Goal: Transaction & Acquisition: Purchase product/service

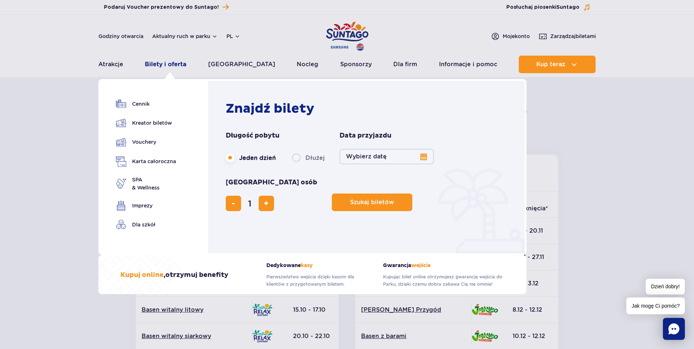
click at [165, 67] on link "Bilety i oferta" at bounding box center [165, 65] width 41 height 18
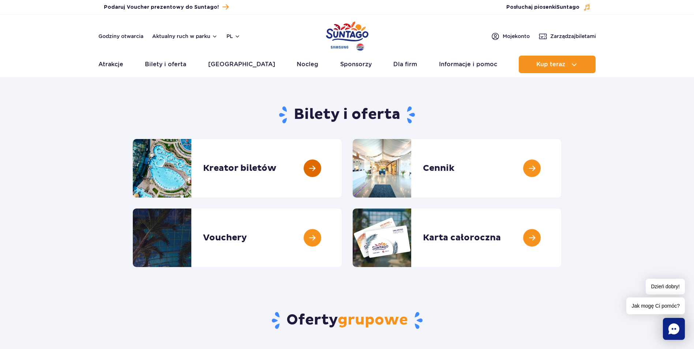
click at [342, 171] on link at bounding box center [342, 168] width 0 height 59
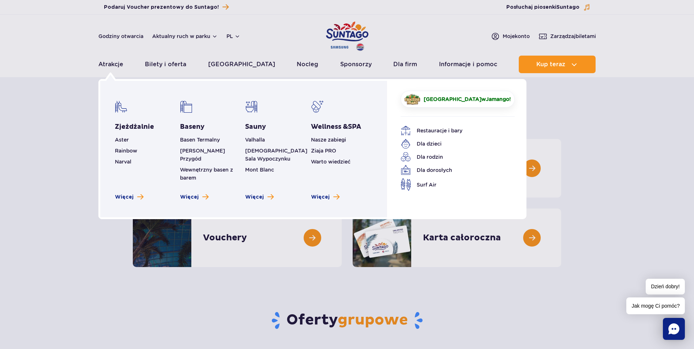
drag, startPoint x: 116, startPoint y: 65, endPoint x: 119, endPoint y: 76, distance: 11.4
click at [116, 65] on link "Atrakcje" at bounding box center [110, 65] width 25 height 18
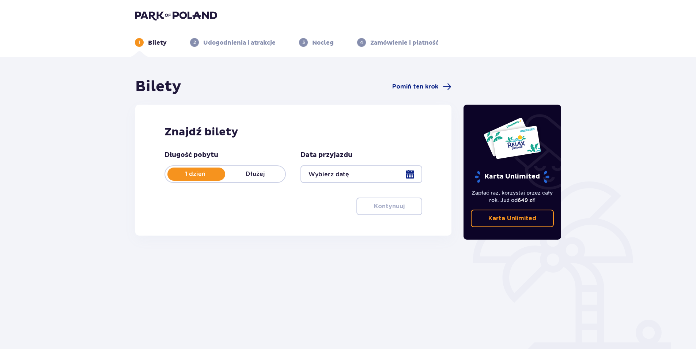
click at [410, 173] on div at bounding box center [361, 174] width 121 height 18
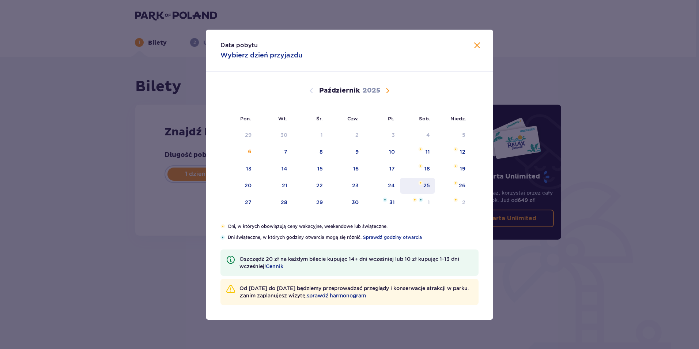
click at [431, 184] on div "25" at bounding box center [417, 186] width 35 height 16
type input "25.10.25"
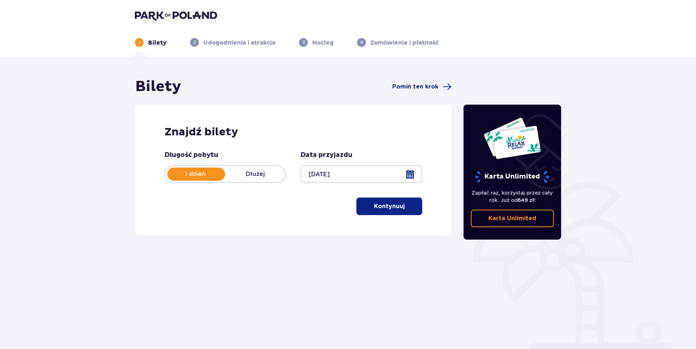
click at [392, 208] on p "Kontynuuj" at bounding box center [389, 206] width 31 height 8
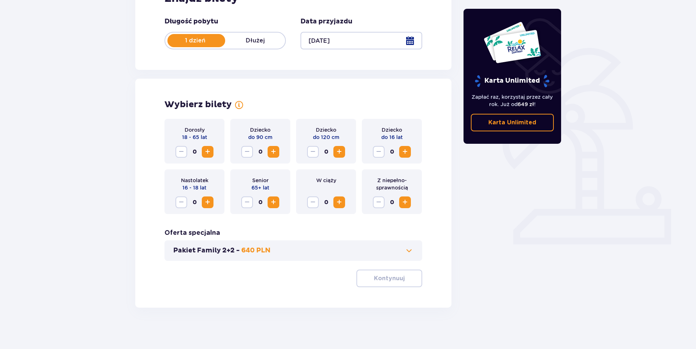
scroll to position [136, 0]
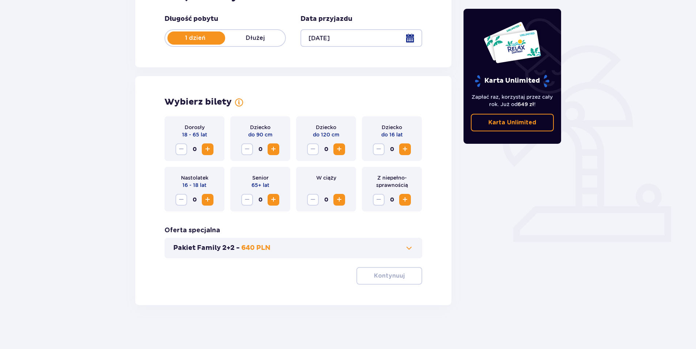
click at [207, 148] on span "Zwiększ" at bounding box center [207, 149] width 9 height 9
click at [404, 150] on span "Zwiększ" at bounding box center [405, 149] width 9 height 9
click at [390, 279] on p "Kontynuuj" at bounding box center [389, 276] width 31 height 8
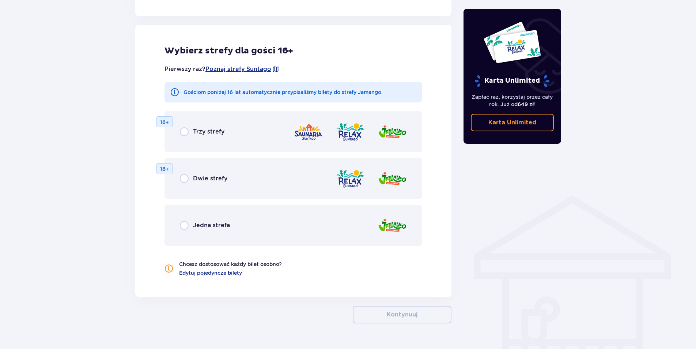
scroll to position [406, 0]
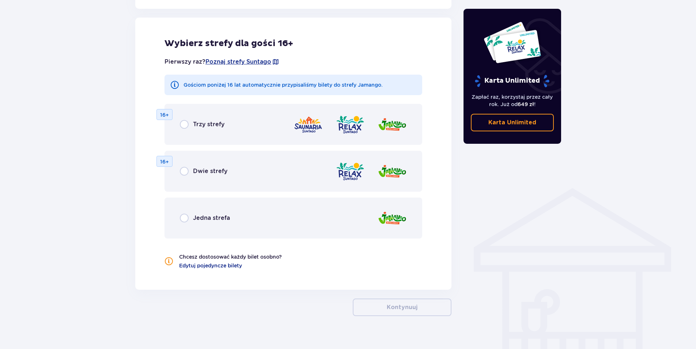
click at [188, 127] on input "radio" at bounding box center [184, 124] width 9 height 9
radio input "true"
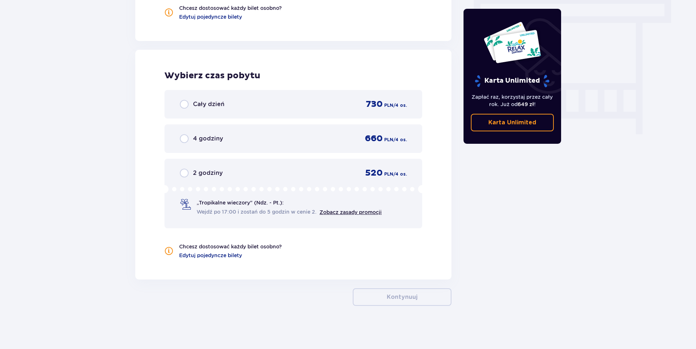
scroll to position [655, 0]
click at [336, 211] on link "Zobacz zasady promocji" at bounding box center [351, 211] width 62 height 6
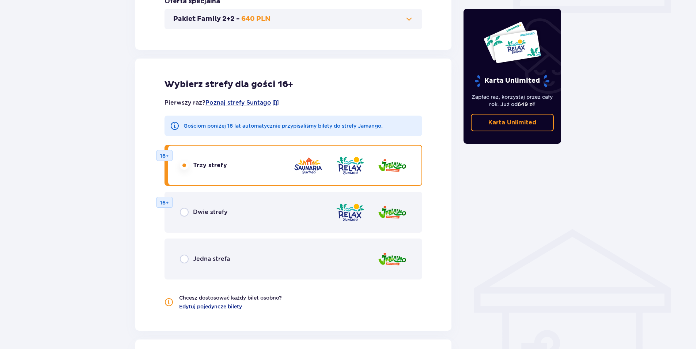
scroll to position [363, 0]
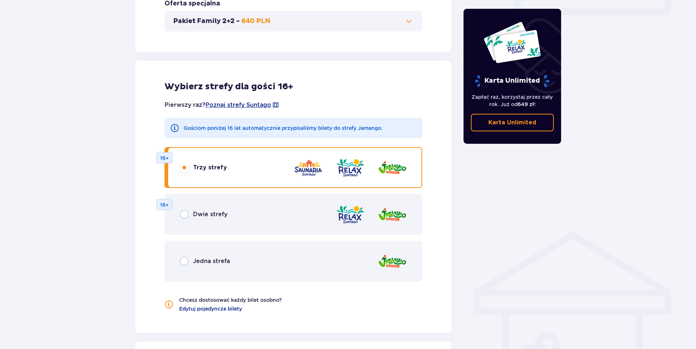
click at [185, 217] on input "radio" at bounding box center [184, 214] width 9 height 9
radio input "true"
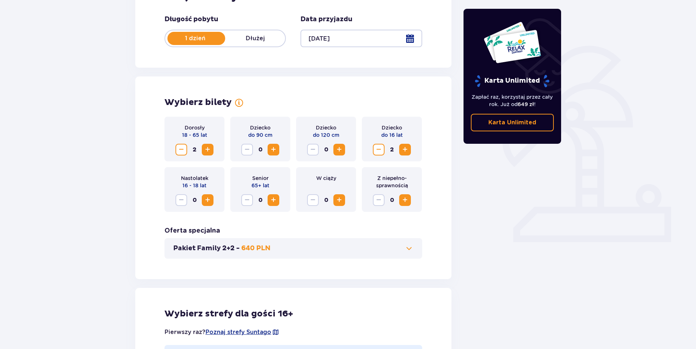
scroll to position [0, 0]
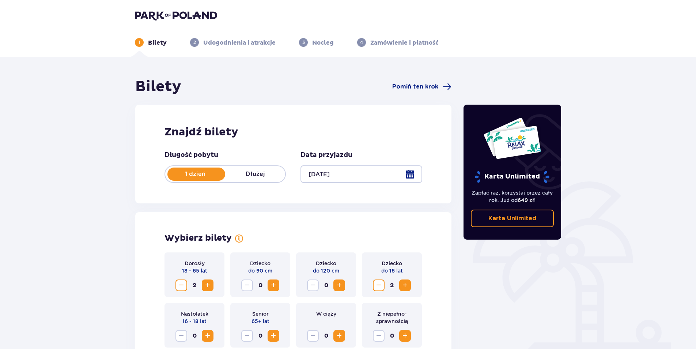
click at [212, 39] on p "Udogodnienia i atrakcje" at bounding box center [239, 43] width 72 height 8
click at [420, 175] on div at bounding box center [361, 174] width 121 height 18
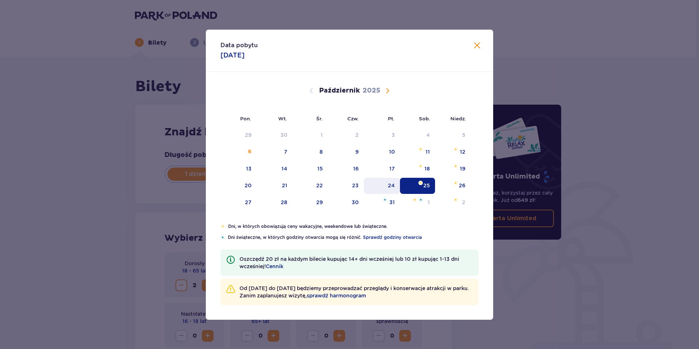
click at [386, 188] on div "24" at bounding box center [382, 186] width 36 height 16
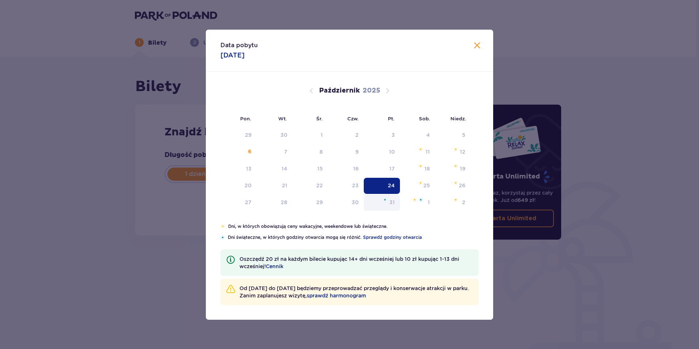
type input "24.10.25"
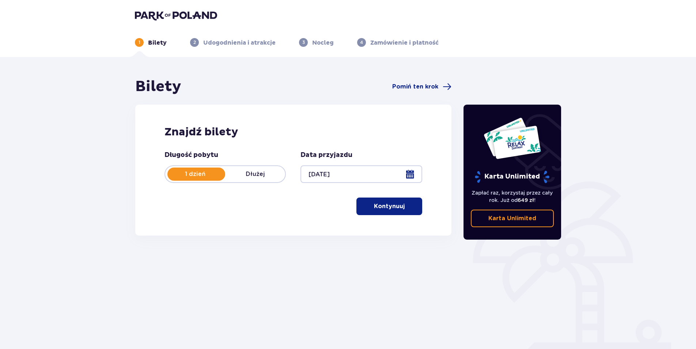
click at [389, 208] on p "Kontynuuj" at bounding box center [389, 206] width 31 height 8
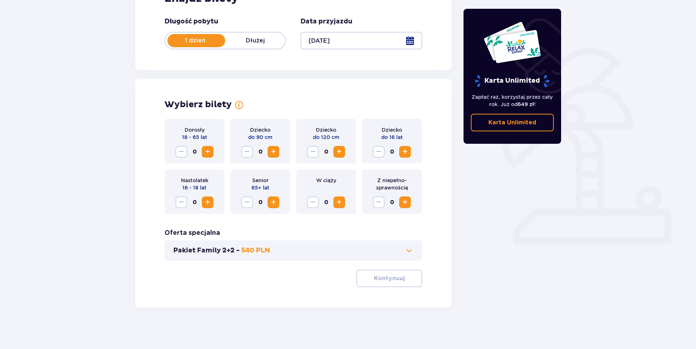
scroll to position [136, 0]
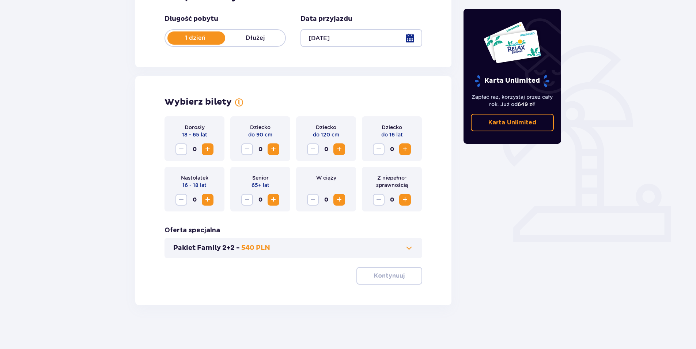
click at [208, 147] on span "Zwiększ" at bounding box center [207, 149] width 9 height 9
click at [408, 150] on span "Zwiększ" at bounding box center [405, 149] width 9 height 9
click at [405, 276] on span "button" at bounding box center [406, 275] width 9 height 9
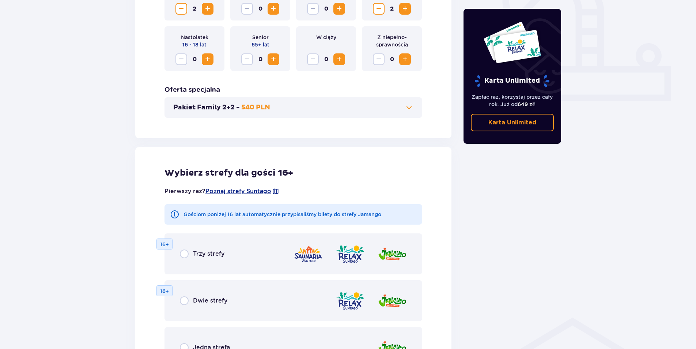
scroll to position [260, 0]
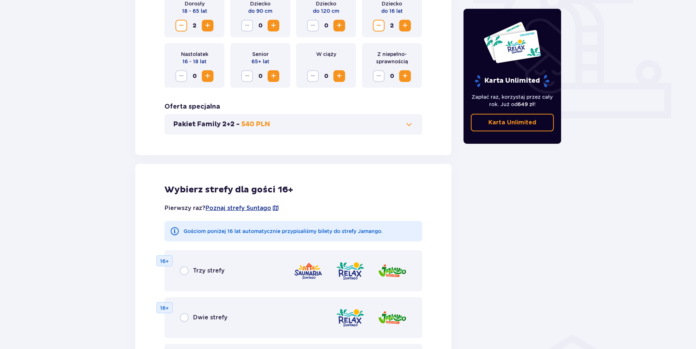
click at [404, 122] on button "Pakiet Family 2+2 - 540 PLN" at bounding box center [293, 124] width 240 height 9
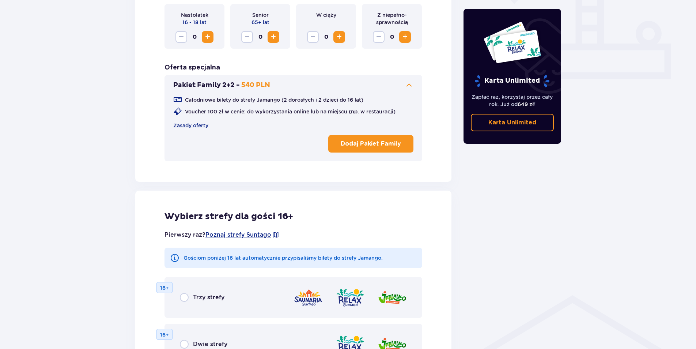
scroll to position [386, 0]
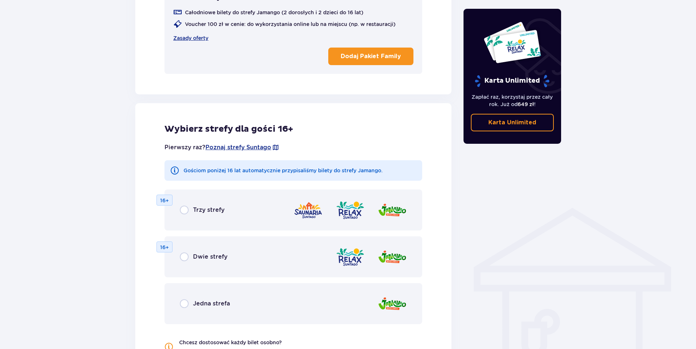
click at [182, 209] on input "radio" at bounding box center [184, 209] width 9 height 9
radio input "true"
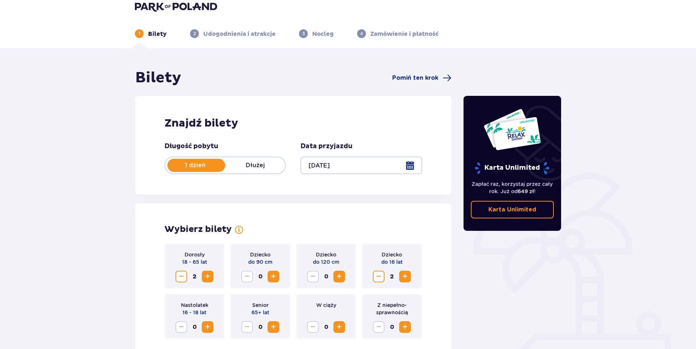
scroll to position [0, 0]
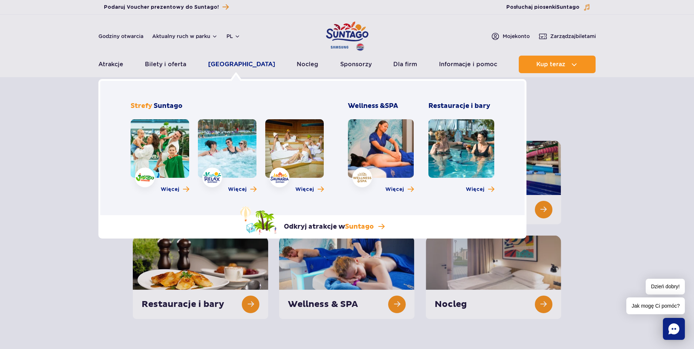
click at [225, 65] on link "[GEOGRAPHIC_DATA]" at bounding box center [241, 65] width 67 height 18
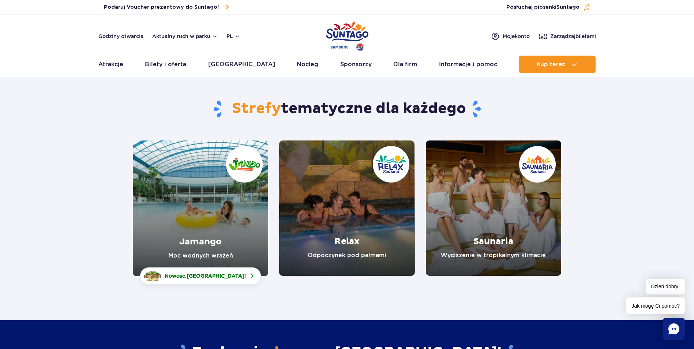
click at [335, 157] on link "Relax" at bounding box center [346, 207] width 135 height 135
click at [225, 195] on link "Jamango" at bounding box center [200, 208] width 135 height 136
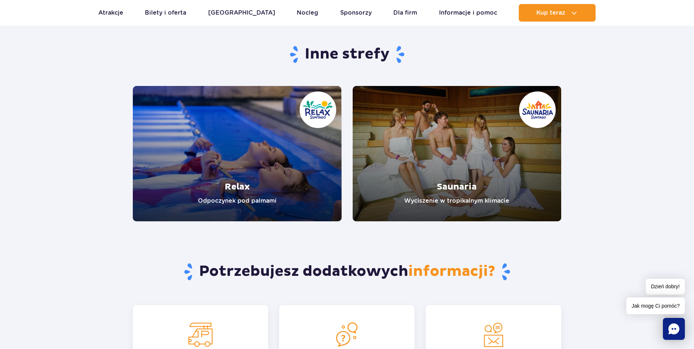
scroll to position [1389, 0]
click at [286, 151] on link "Relax" at bounding box center [237, 153] width 209 height 135
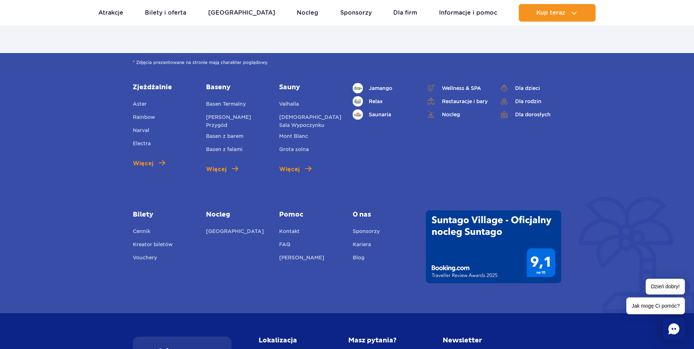
scroll to position [1682, 0]
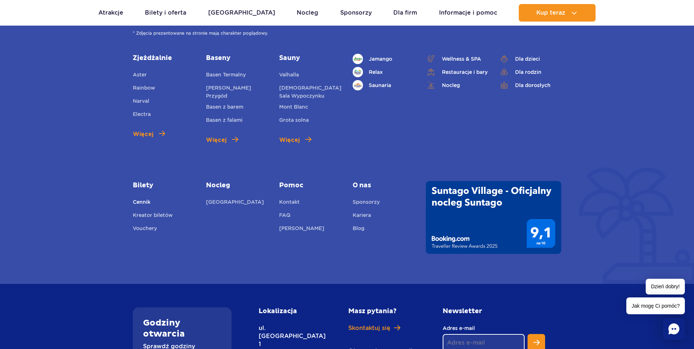
click at [146, 198] on link "Cennik" at bounding box center [142, 203] width 18 height 10
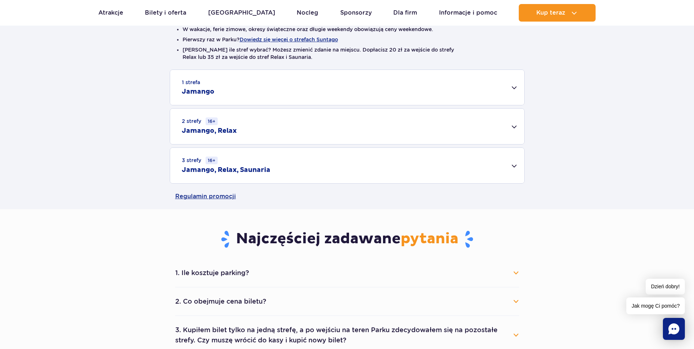
scroll to position [219, 0]
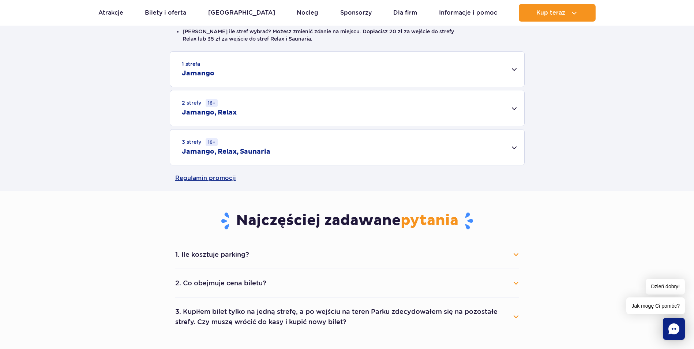
click at [511, 67] on div "1 strefa Jamango" at bounding box center [347, 69] width 354 height 35
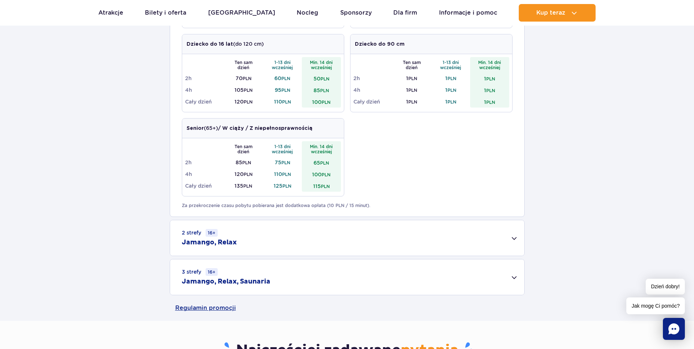
scroll to position [475, 0]
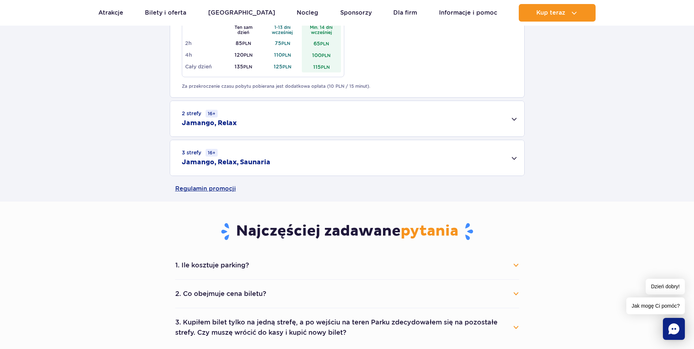
click at [512, 120] on div "2 strefy 16+ Jamango, Relax" at bounding box center [347, 118] width 354 height 35
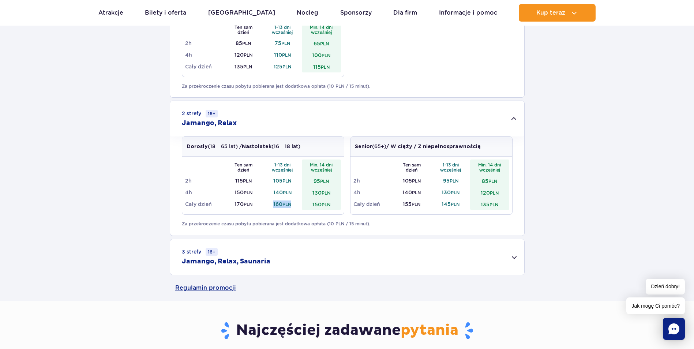
drag, startPoint x: 273, startPoint y: 204, endPoint x: 294, endPoint y: 204, distance: 21.6
click at [294, 204] on td "160 PLN" at bounding box center [282, 204] width 39 height 12
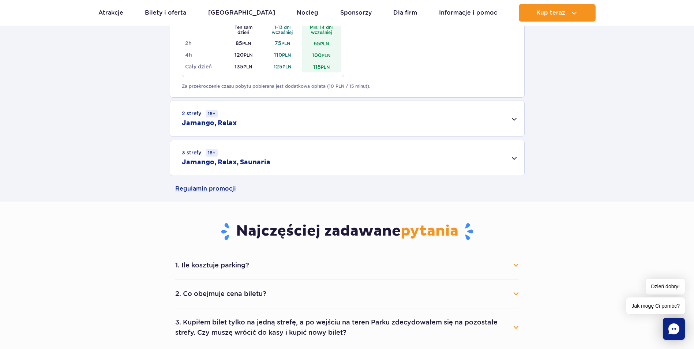
click at [512, 159] on div "3 strefy 16+ Jamango, Relax, Saunaria" at bounding box center [347, 157] width 354 height 35
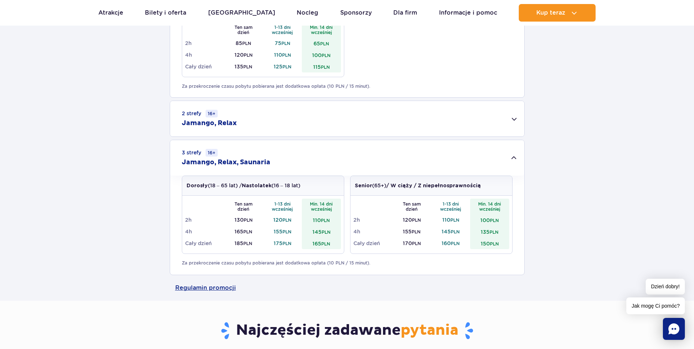
scroll to position [658, 0]
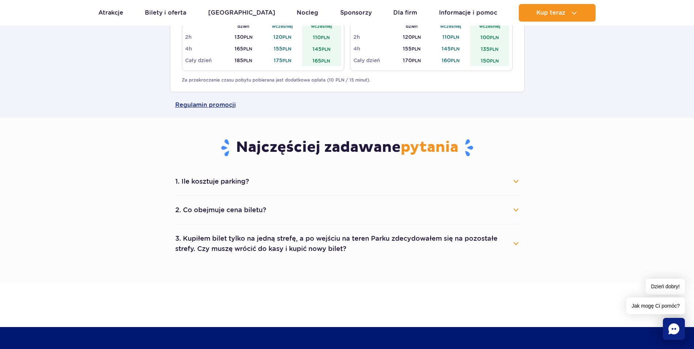
click at [515, 179] on button "1. Ile kosztuje parking?" at bounding box center [347, 181] width 344 height 16
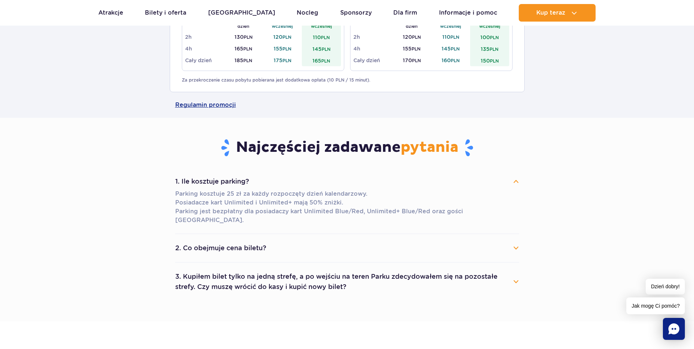
click at [515, 240] on button "2. Co obejmuje cena biletu?" at bounding box center [347, 248] width 344 height 16
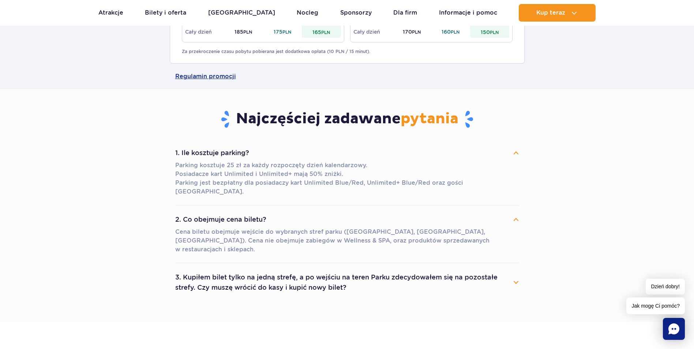
scroll to position [731, 0]
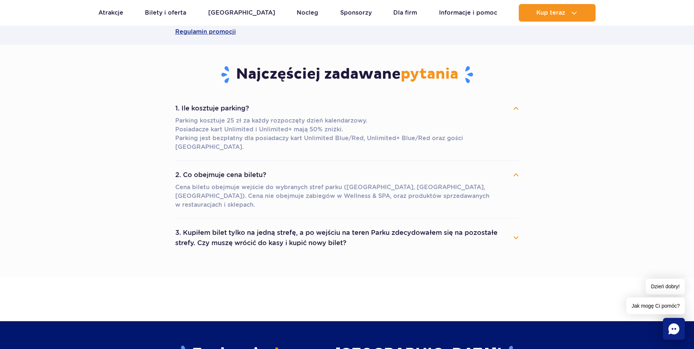
click at [517, 225] on button "3. Kupiłem bilet tylko na jedną strefę, a po wejściu na teren Parku zdecydowałe…" at bounding box center [347, 238] width 344 height 26
